Goal: Transaction & Acquisition: Purchase product/service

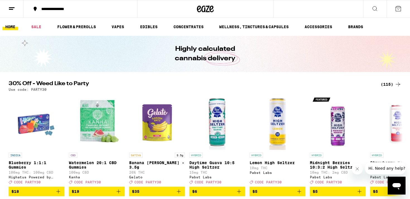
click at [389, 84] on div "(115)" at bounding box center [390, 84] width 21 height 7
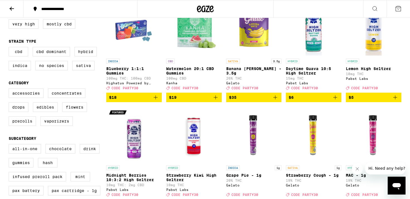
scroll to position [90, 0]
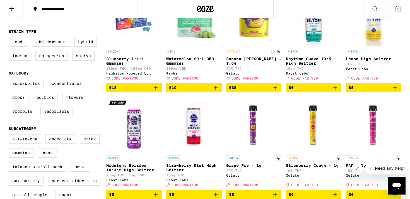
click at [32, 143] on label "All-In-One" at bounding box center [25, 138] width 32 height 9
click at [10, 135] on input "All-In-One" at bounding box center [10, 135] width 0 height 0
checkbox input "true"
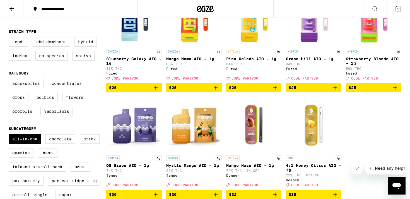
click at [25, 157] on label "Gummies" at bounding box center [21, 152] width 25 height 9
click at [10, 135] on input "Gummies" at bounding box center [10, 135] width 0 height 0
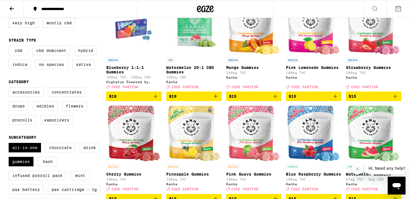
scroll to position [87, 0]
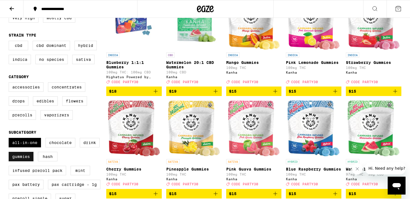
click at [22, 161] on label "Gummies" at bounding box center [21, 156] width 25 height 9
click at [10, 139] on input "Gummies" at bounding box center [10, 139] width 0 height 0
checkbox input "false"
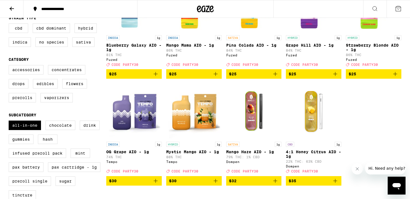
scroll to position [151, 0]
